Goal: Navigation & Orientation: Find specific page/section

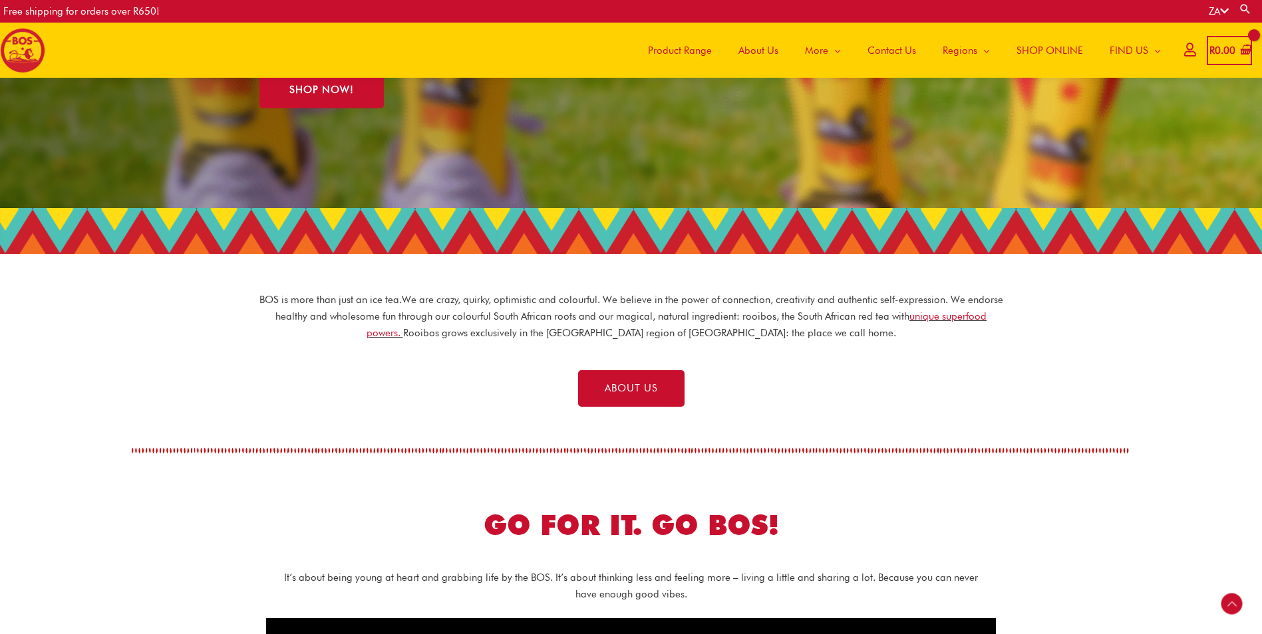
scroll to position [200, 0]
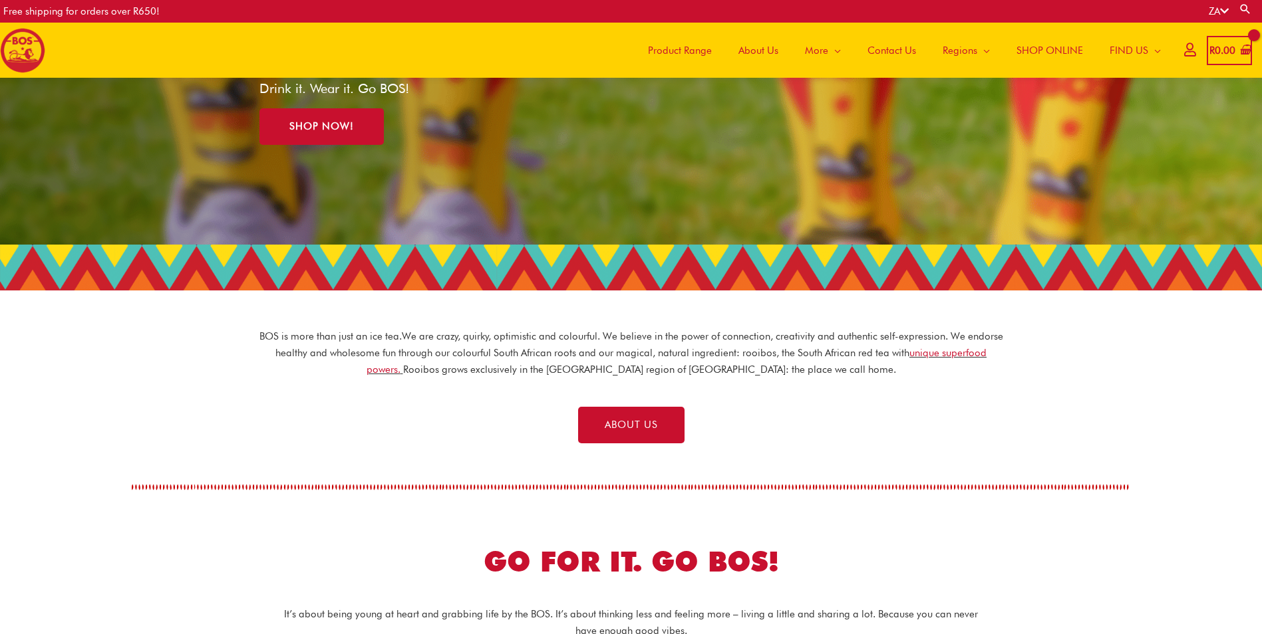
click at [753, 55] on span "About Us" at bounding box center [758, 51] width 40 height 40
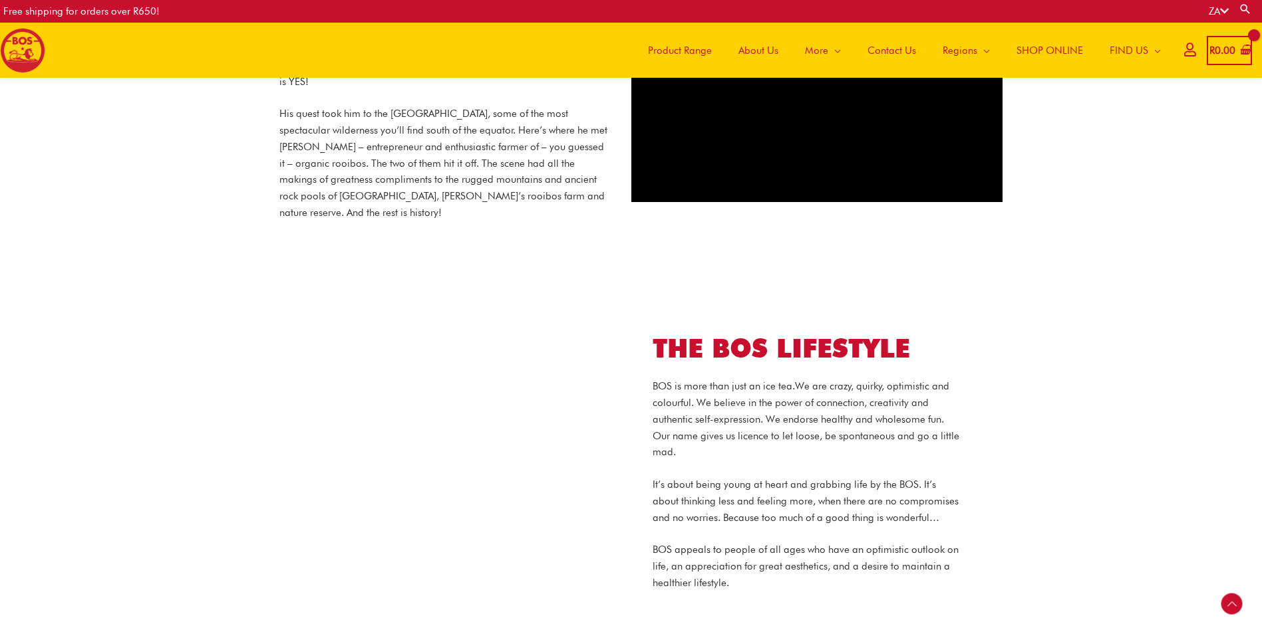
scroll to position [665, 0]
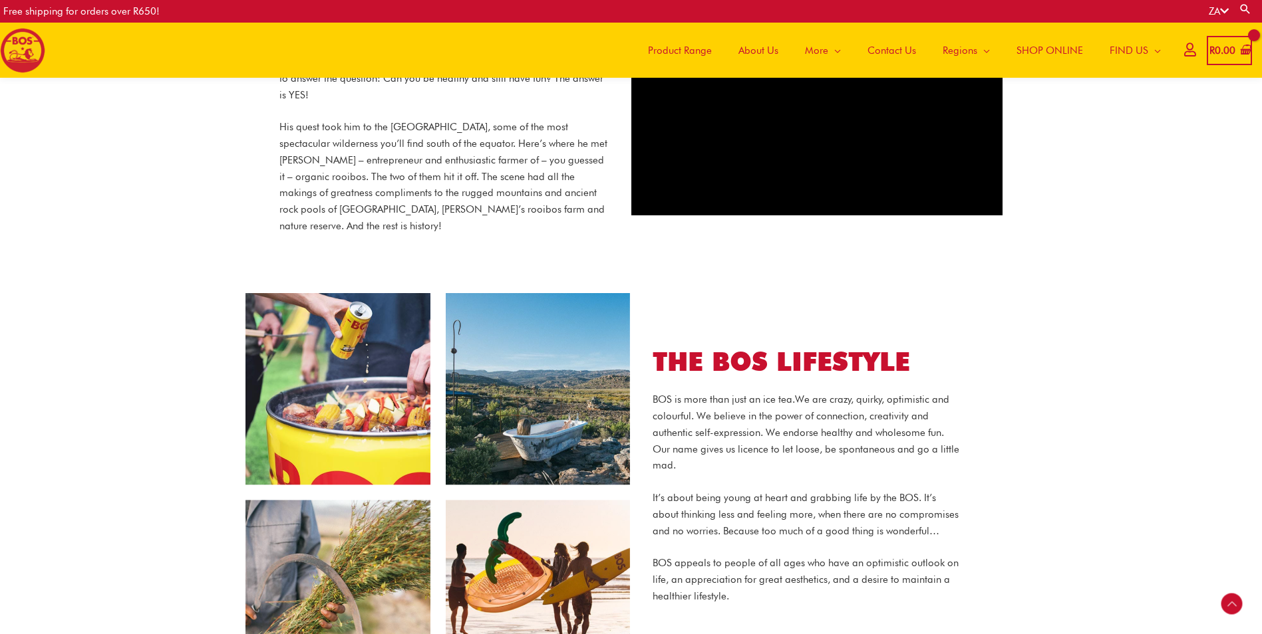
click at [690, 53] on span "Product Range" at bounding box center [680, 51] width 64 height 40
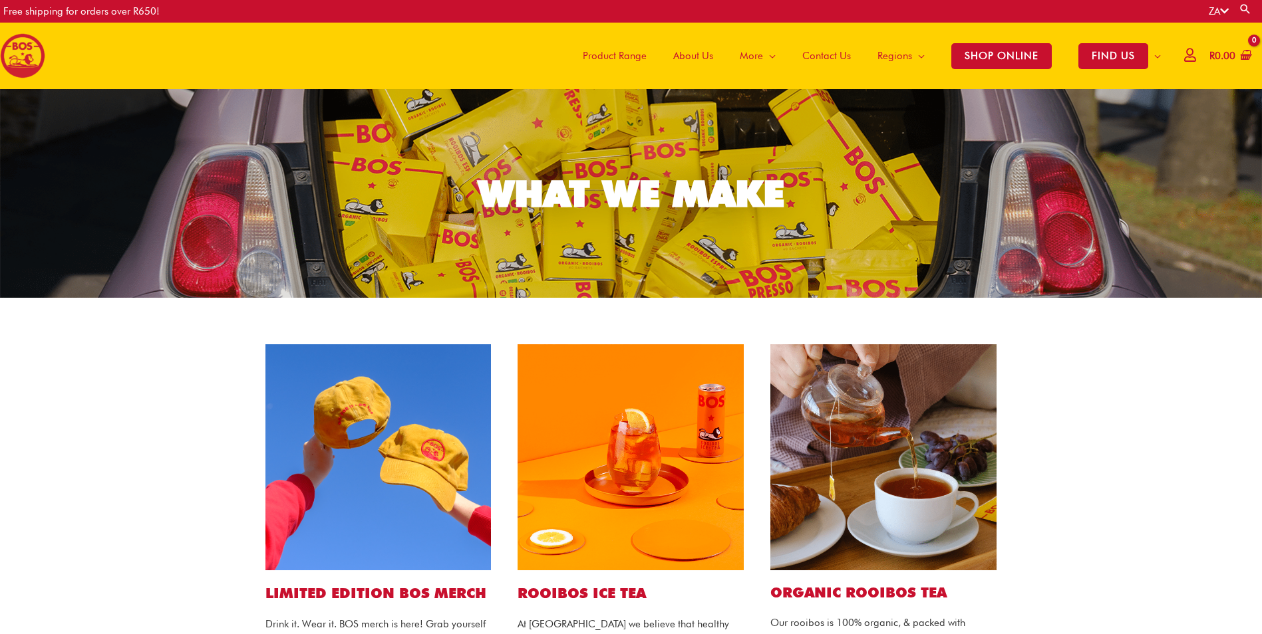
click at [716, 51] on link "About Us" at bounding box center [693, 56] width 67 height 67
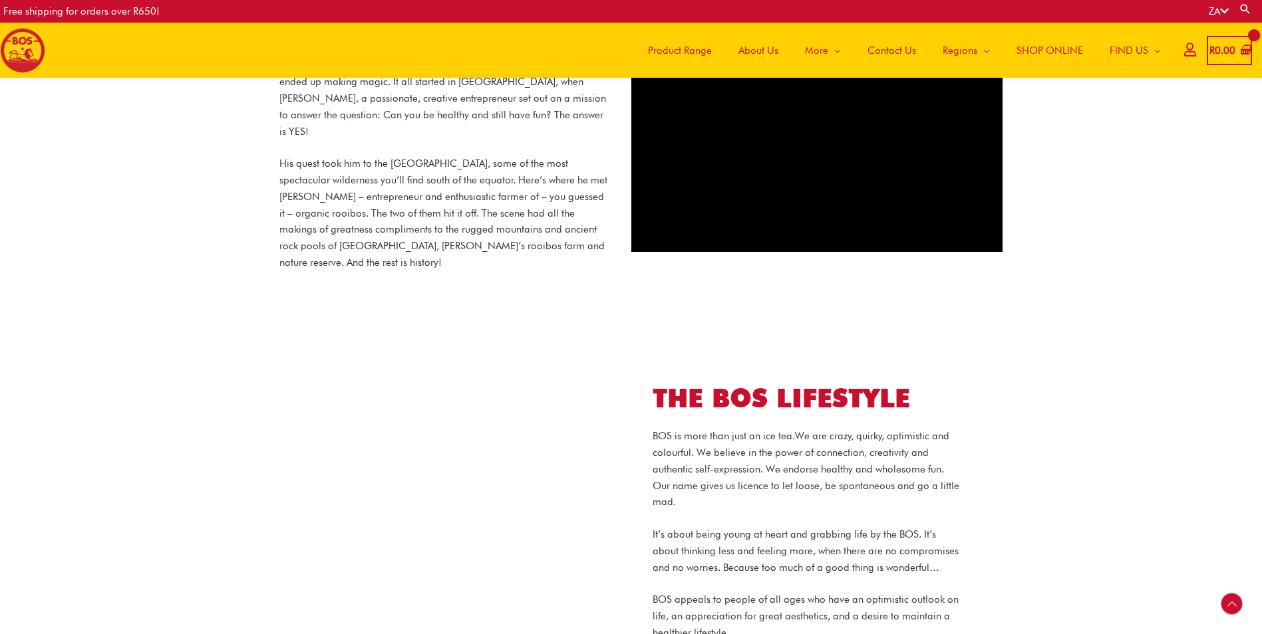
scroll to position [658, 0]
